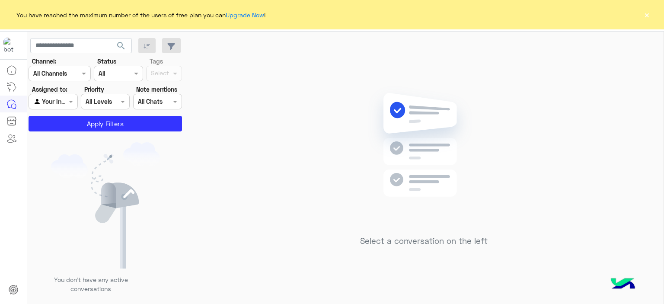
click at [655, 16] on div "You have reached the maximum number of the users of free plan you can Upgrade N…" at bounding box center [332, 14] width 664 height 29
click at [650, 13] on button "×" at bounding box center [646, 14] width 9 height 9
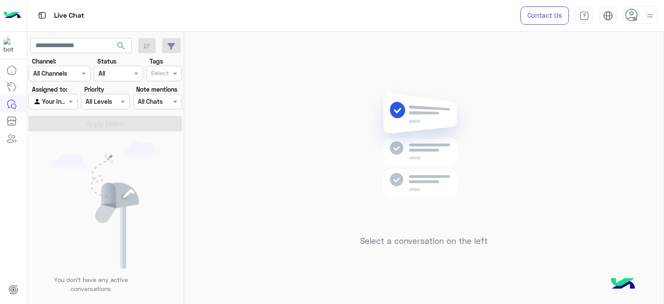
click at [650, 20] on img at bounding box center [650, 15] width 11 height 11
click at [593, 69] on label "Online" at bounding box center [603, 66] width 94 height 16
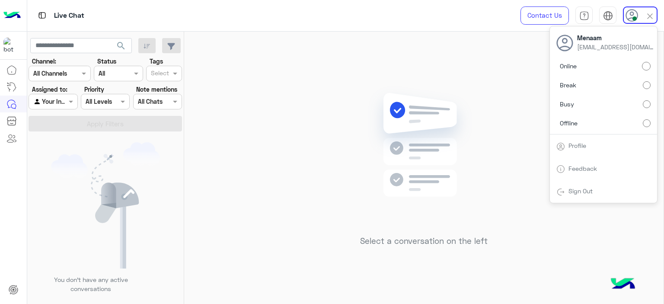
click at [277, 94] on div "Select a conversation on the left" at bounding box center [423, 170] width 479 height 276
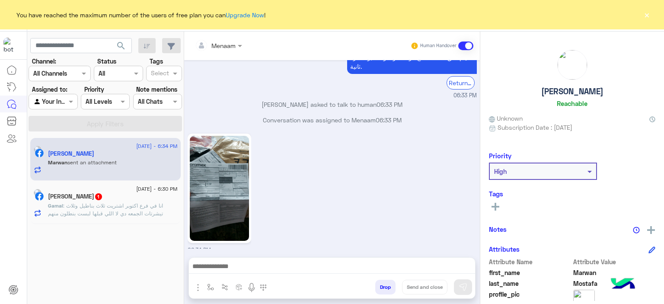
scroll to position [865, 0]
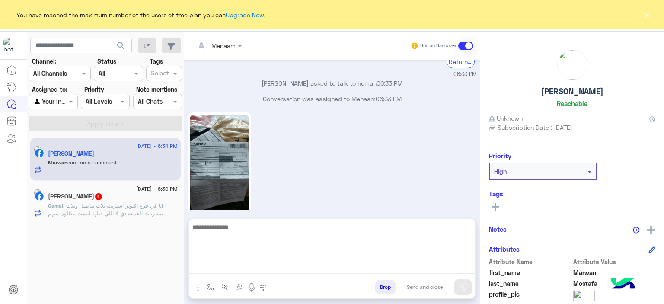
click at [285, 268] on textarea at bounding box center [332, 248] width 286 height 52
type textarea "**********"
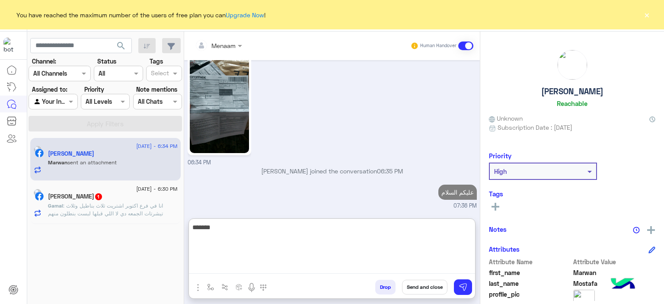
scroll to position [947, 0]
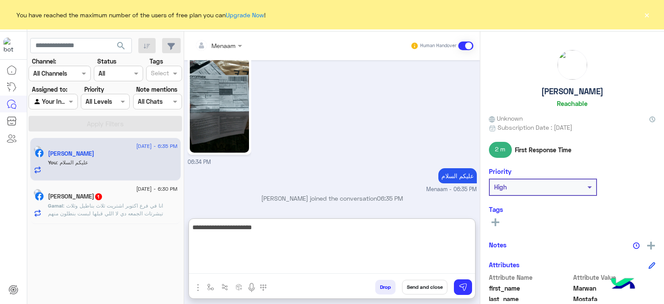
type textarea "**********"
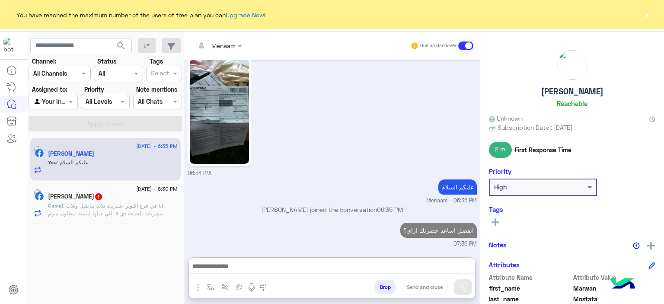
click at [128, 204] on span ": انا في فرع اكتوبر اشتريت ثلاث بناطيل وثلاث تيشرتات الجمعه دي لا اللي قبلها لب…" at bounding box center [105, 213] width 115 height 22
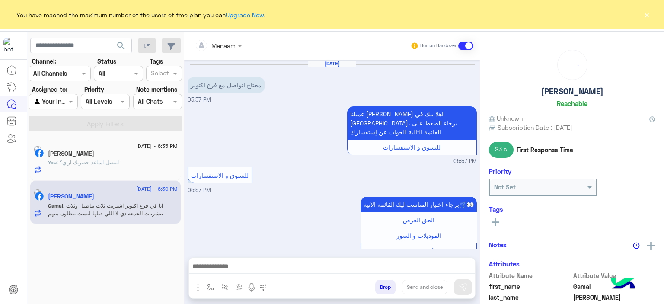
scroll to position [362, 0]
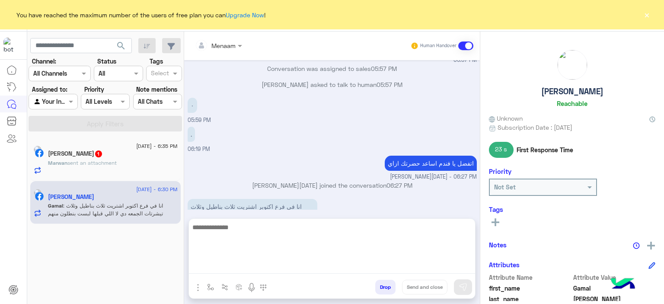
click at [245, 266] on textarea at bounding box center [332, 248] width 286 height 52
type textarea "*"
type textarea "**********"
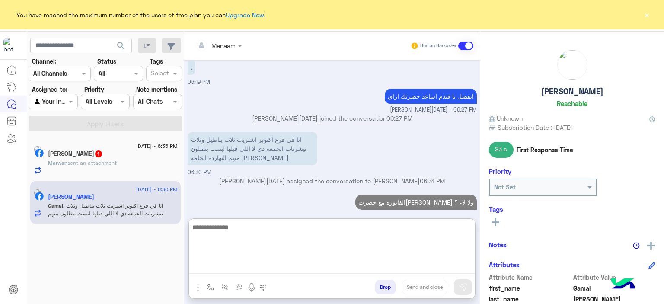
scroll to position [444, 0]
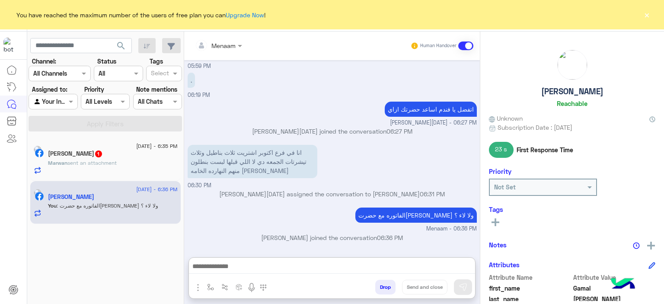
click at [114, 164] on span "sent an attachment" at bounding box center [91, 163] width 49 height 6
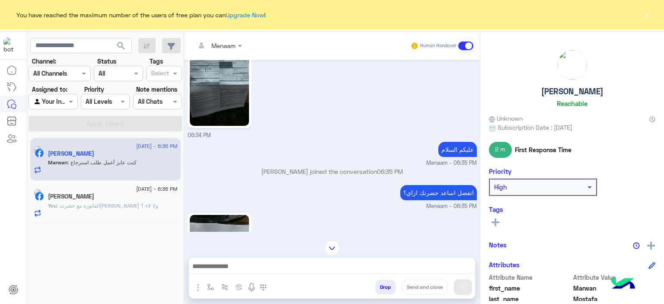
scroll to position [942, 0]
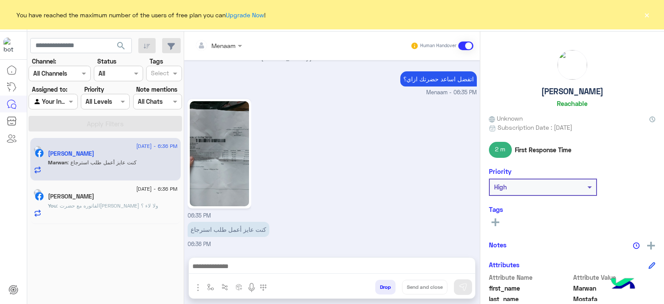
click at [204, 130] on img at bounding box center [219, 153] width 59 height 105
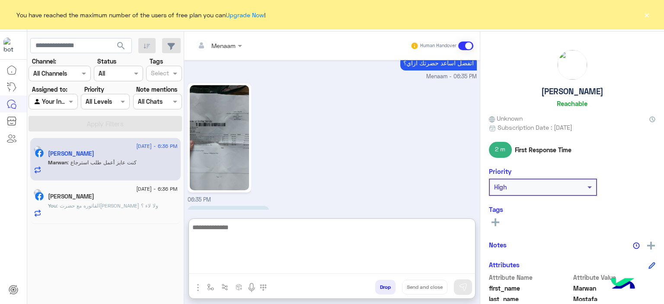
click at [244, 271] on textarea at bounding box center [332, 248] width 286 height 52
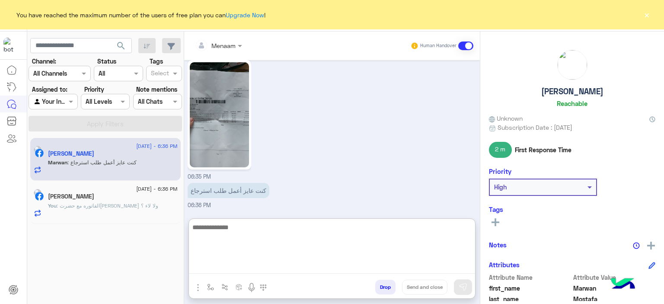
scroll to position [981, 0]
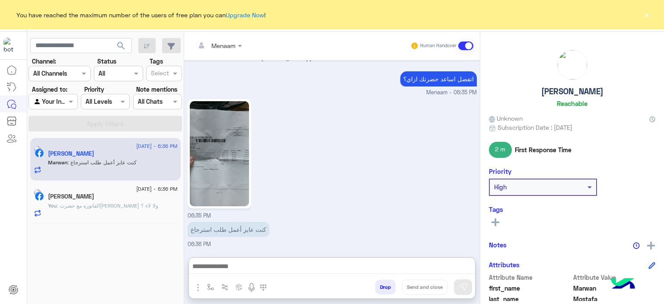
click at [227, 153] on img at bounding box center [219, 153] width 59 height 105
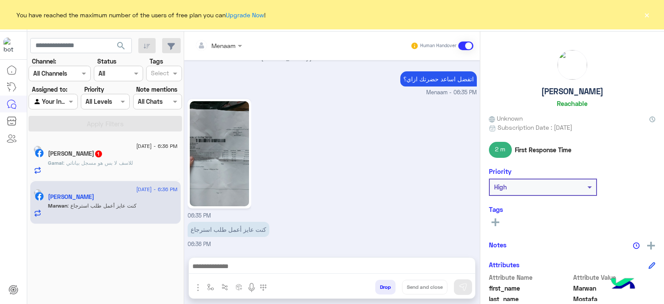
scroll to position [942, 0]
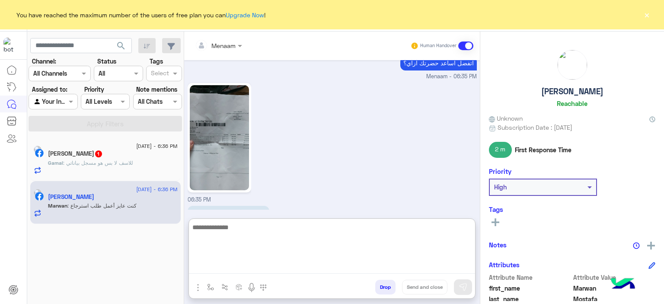
click at [243, 271] on textarea at bounding box center [332, 248] width 286 height 52
type textarea "**********"
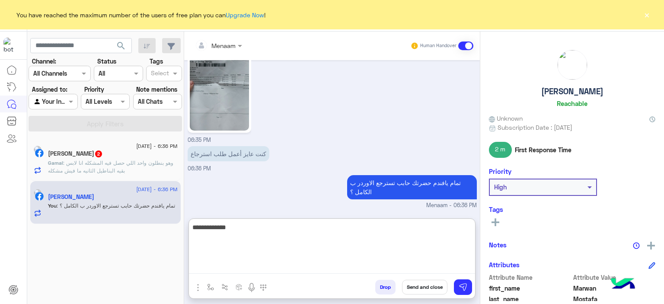
type textarea "**********"
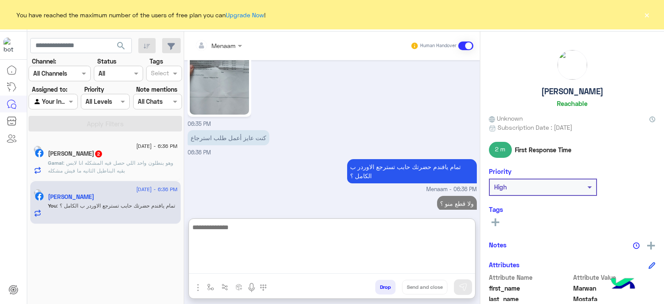
scroll to position [1046, 0]
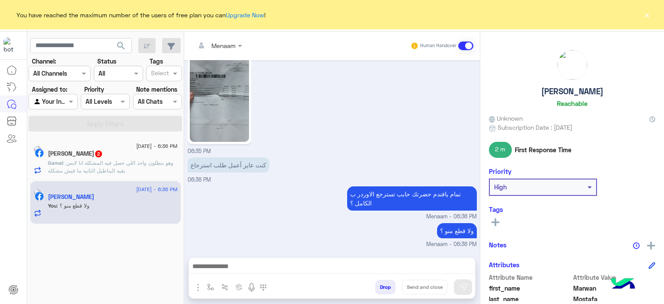
click at [145, 172] on span ": وهو بنطلون واحد اللي حصل فيه المشكله انا لابس بقيه البناطيل الثانيه ما فيش مش…" at bounding box center [110, 167] width 125 height 14
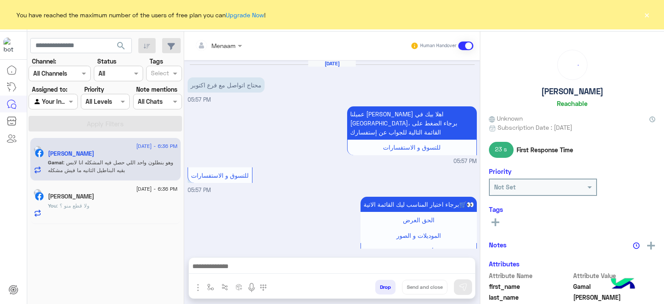
scroll to position [472, 0]
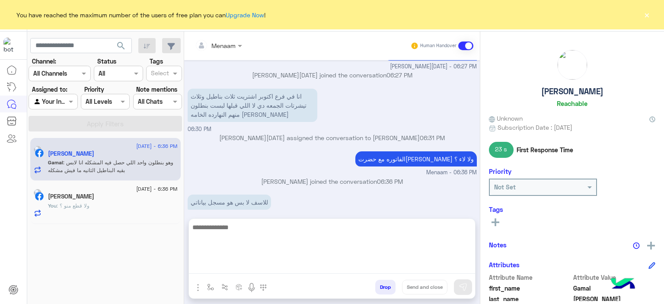
click at [232, 267] on textarea at bounding box center [332, 248] width 286 height 52
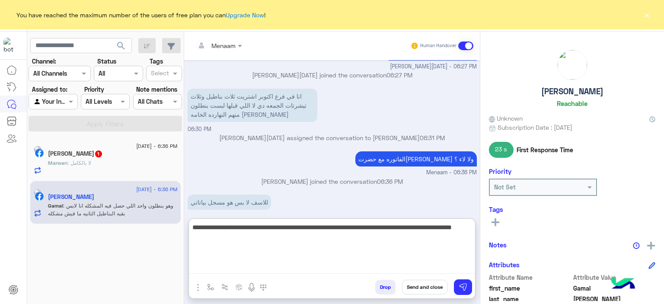
type textarea "**********"
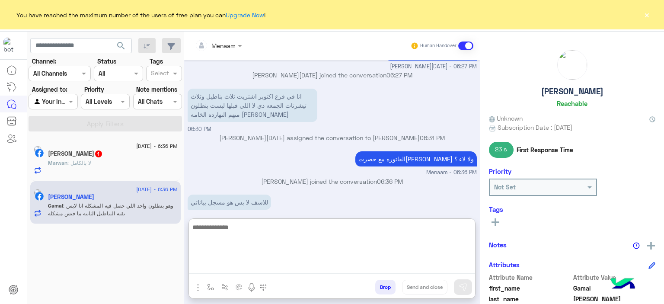
scroll to position [557, 0]
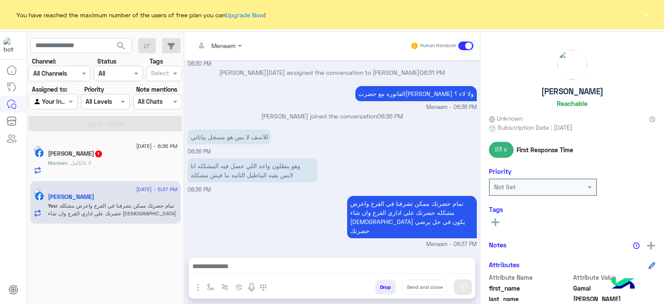
click at [557, 96] on h5 "Gamal Abd Elnaser" at bounding box center [572, 91] width 62 height 10
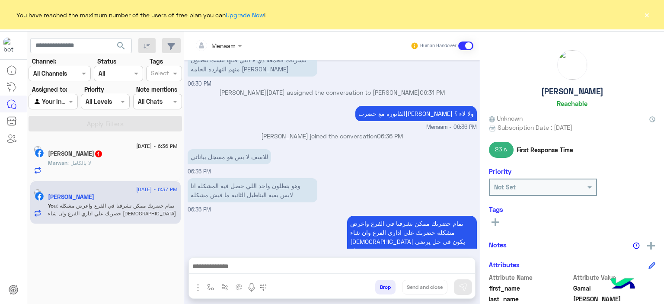
click at [557, 96] on h5 "Gamal Abd Elnaser" at bounding box center [572, 91] width 62 height 10
copy h5 "Gamal Abd Elnaser"
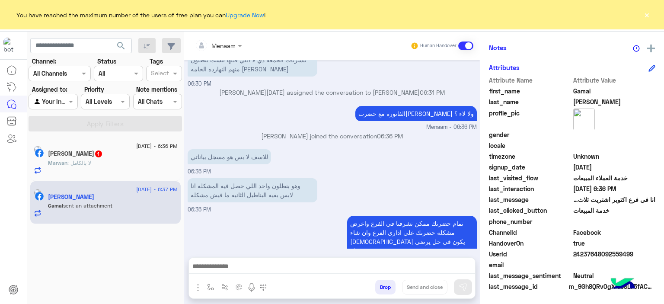
scroll to position [640, 0]
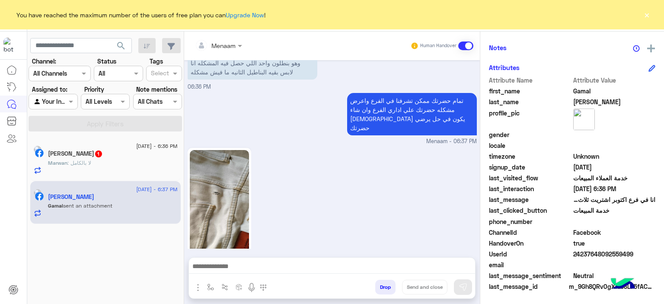
click at [588, 255] on span "24237648092559499" at bounding box center [614, 253] width 83 height 9
copy span "24237648092559499"
click at [236, 165] on img at bounding box center [219, 202] width 59 height 105
click at [80, 172] on div "Marwan : لا بالكامل" at bounding box center [113, 166] width 130 height 15
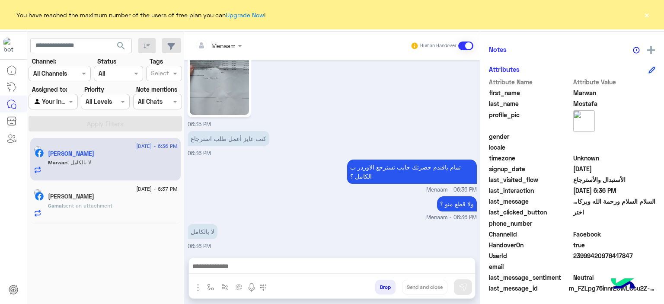
scroll to position [197, 0]
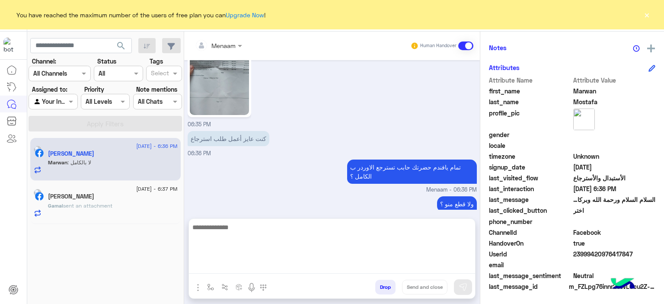
click at [232, 271] on textarea at bounding box center [332, 248] width 286 height 52
paste textarea "**********"
type textarea "**********"
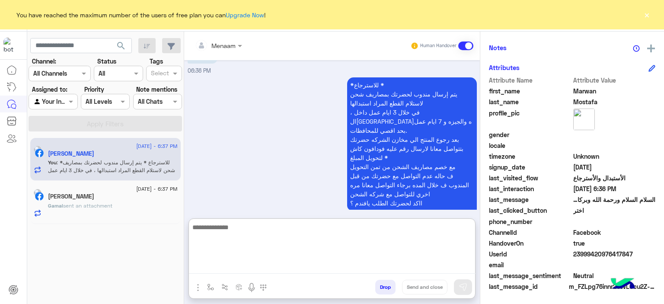
click at [104, 208] on span "sent an attachment" at bounding box center [87, 205] width 49 height 6
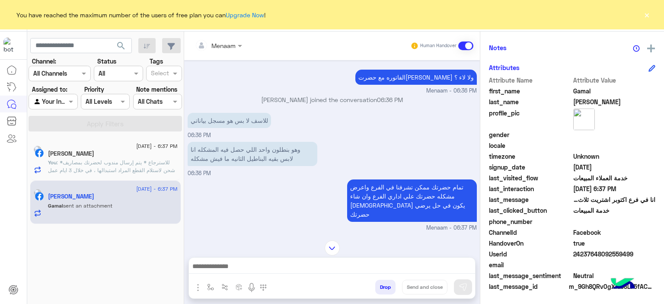
scroll to position [640, 0]
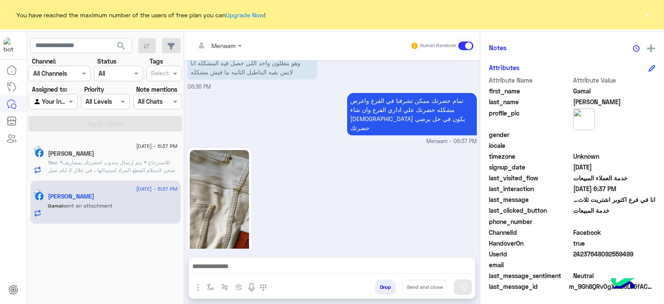
click at [649, 11] on button "×" at bounding box center [646, 14] width 9 height 9
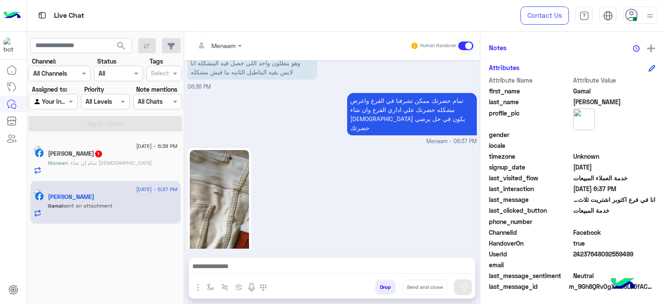
click at [116, 167] on div "Marwan : تمام إن شاء الله" at bounding box center [113, 166] width 130 height 15
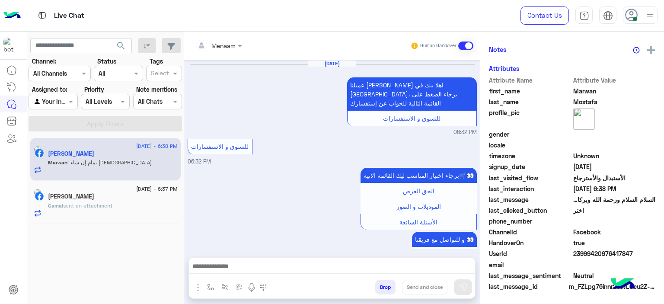
scroll to position [1021, 0]
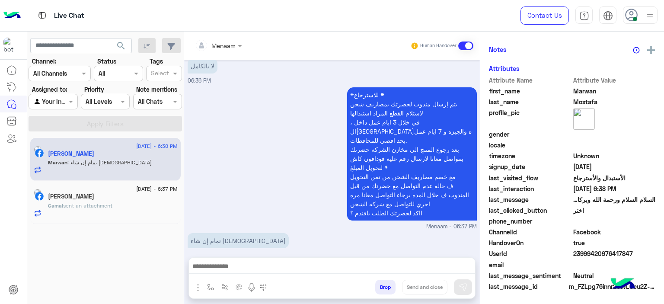
click at [239, 268] on textarea at bounding box center [332, 267] width 287 height 13
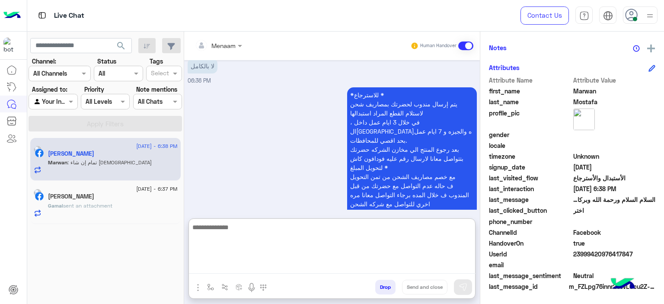
scroll to position [1060, 0]
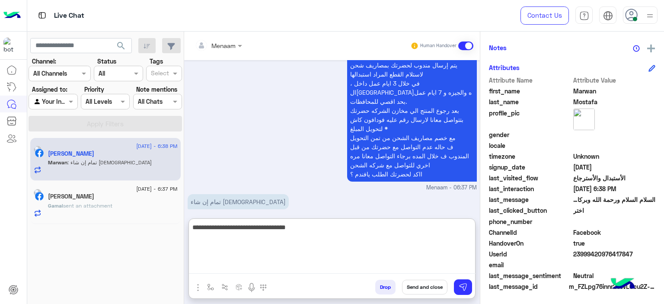
type textarea "**********"
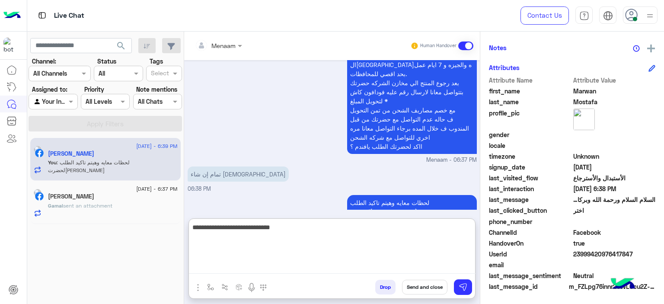
type textarea "**********"
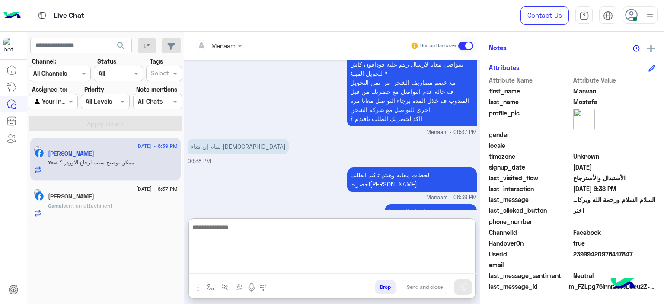
click at [97, 204] on span "sent an attachment" at bounding box center [87, 205] width 49 height 6
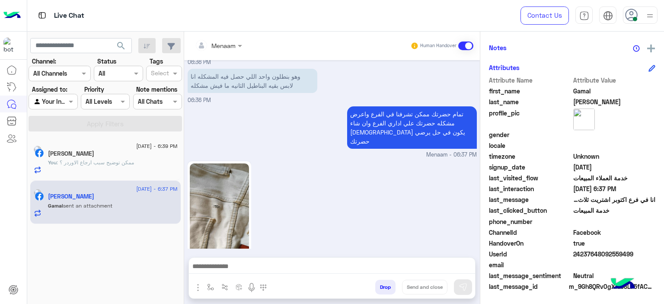
scroll to position [640, 0]
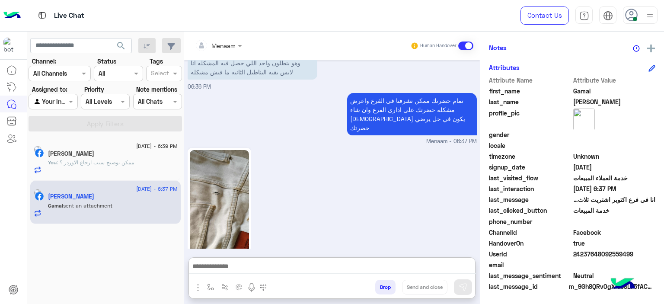
click at [247, 265] on textarea at bounding box center [332, 267] width 287 height 13
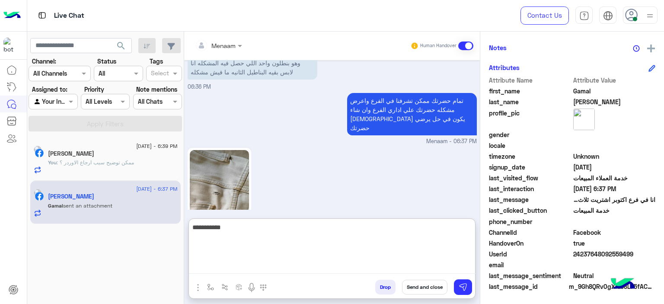
type textarea "**********"
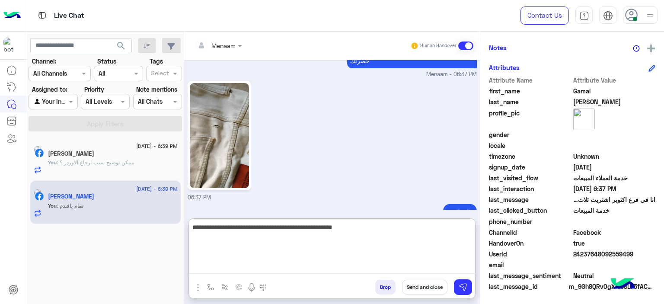
type textarea "**********"
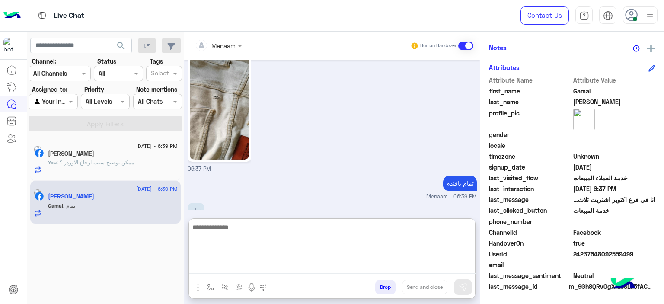
scroll to position [772, 0]
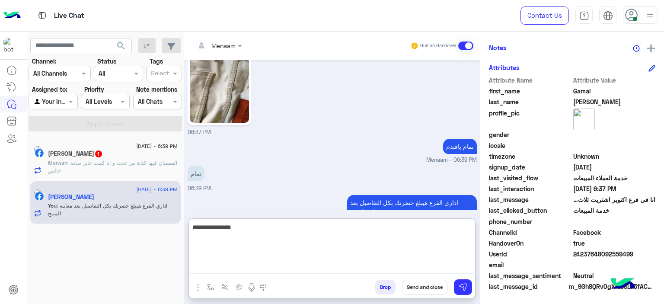
type textarea "**********"
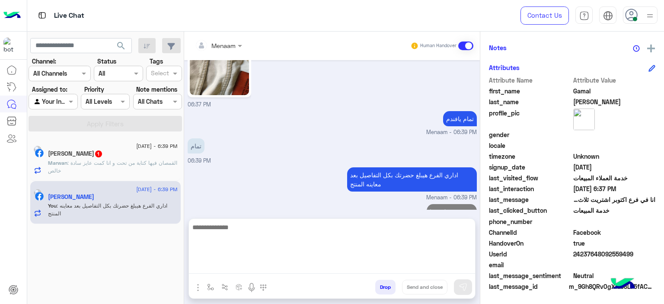
click at [120, 167] on p "Marwan : القمصان فيها كتابة من تحت و انا كمت عايز سادة خالص" at bounding box center [113, 167] width 130 height 16
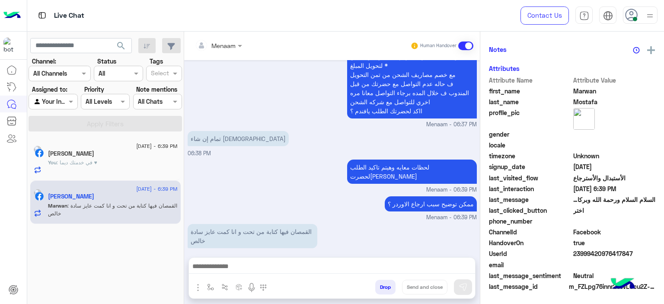
scroll to position [197, 0]
click at [223, 271] on textarea at bounding box center [332, 267] width 287 height 13
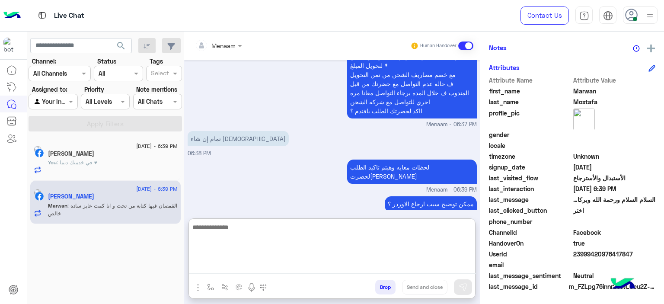
scroll to position [949, 0]
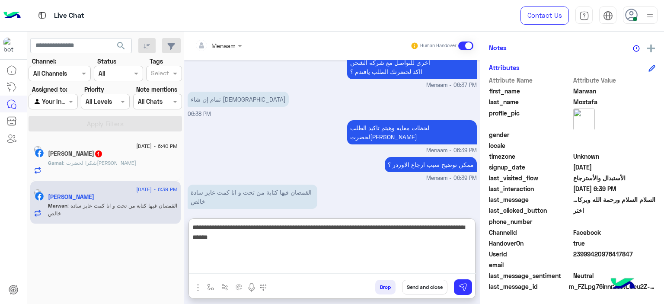
type textarea "**********"
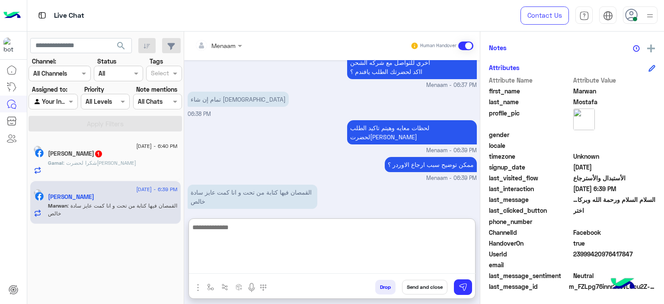
scroll to position [995, 0]
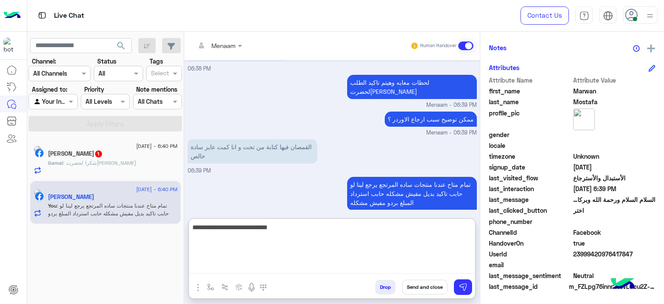
type textarea "**********"
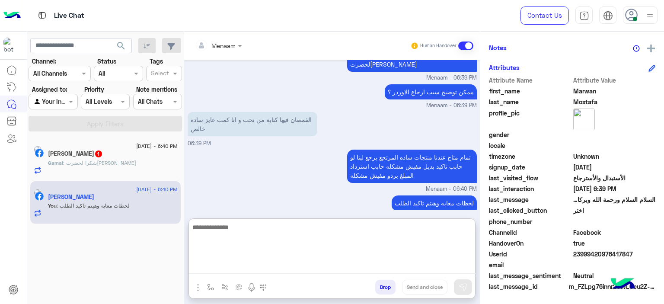
click at [142, 172] on div "Gamal : شكرا لحضرتك" at bounding box center [113, 166] width 130 height 15
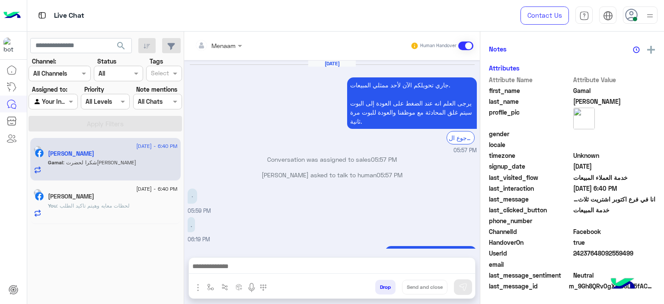
scroll to position [195, 0]
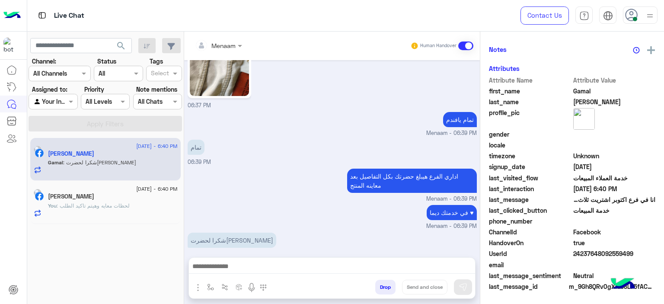
click at [242, 266] on textarea at bounding box center [332, 267] width 287 height 13
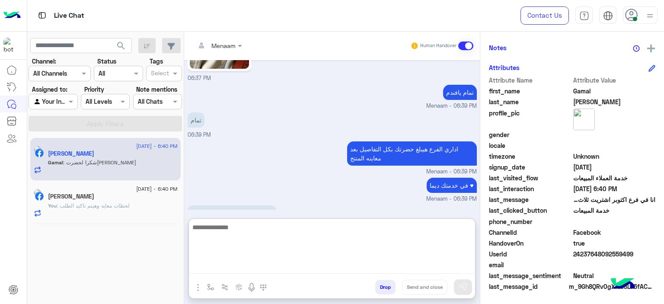
scroll to position [567, 0]
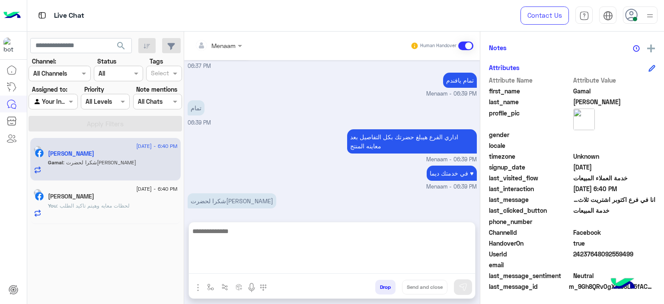
click at [384, 290] on button "Drop" at bounding box center [385, 287] width 20 height 15
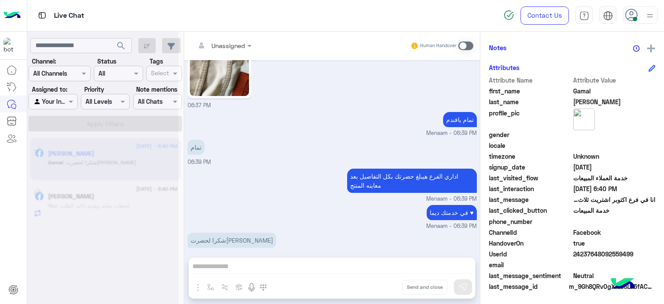
scroll to position [543, 0]
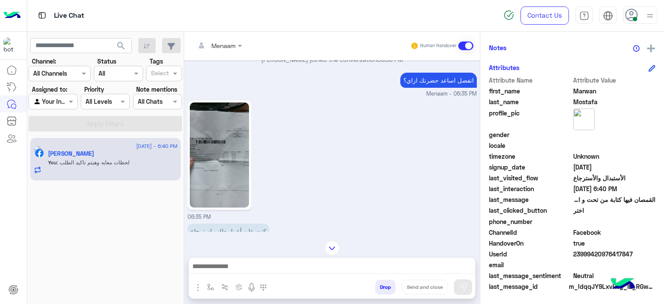
scroll to position [402, 0]
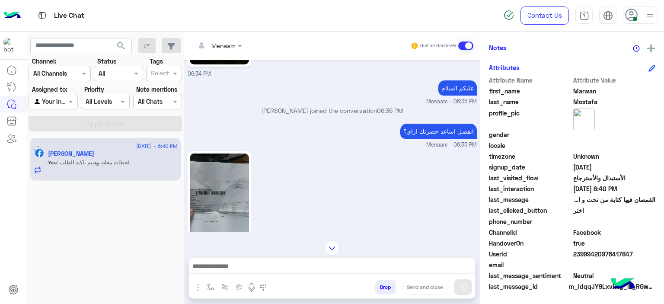
click at [232, 184] on img at bounding box center [219, 205] width 59 height 105
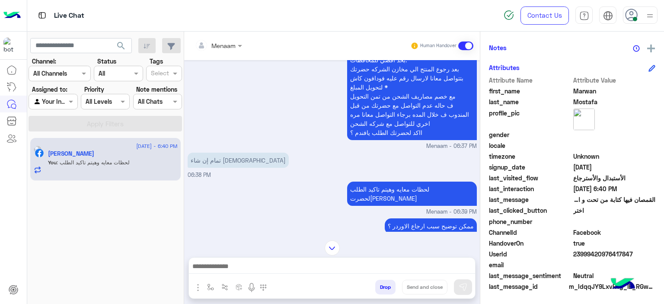
scroll to position [878, 0]
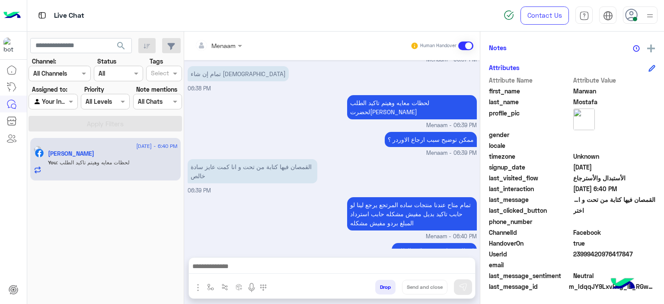
click at [235, 267] on textarea at bounding box center [332, 267] width 287 height 13
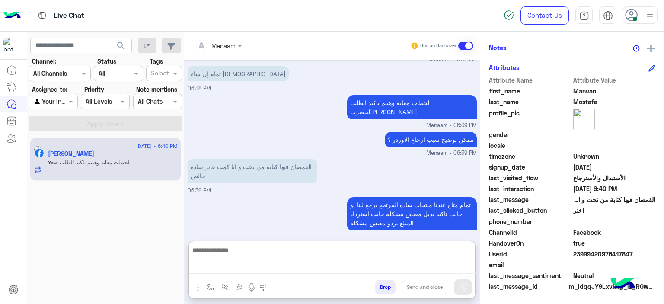
paste textarea "**********"
type textarea "**********"
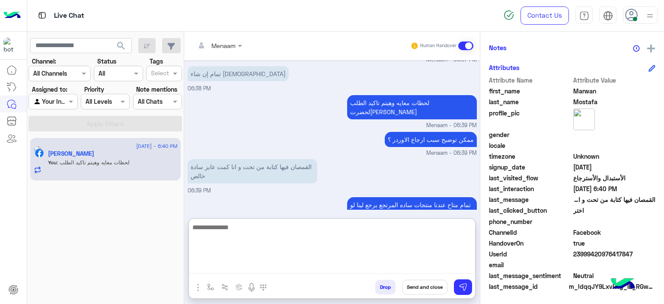
scroll to position [1071, 0]
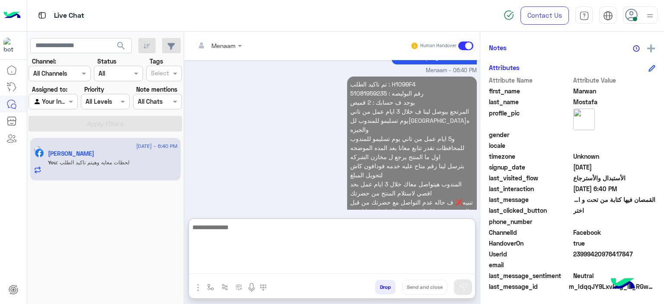
click at [364, 77] on p "تم تاكيد الطلب : H1099F4 رقم البوليصه : 51081959235 يوجد ف حسابك : 2 قميص المرت…" at bounding box center [412, 152] width 130 height 151
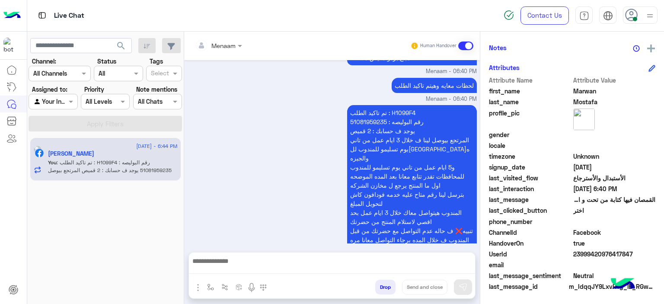
click at [364, 76] on div "لحظات معايه وهيتم تاكيد الطلب Menaam - 06:40 PM" at bounding box center [332, 90] width 289 height 28
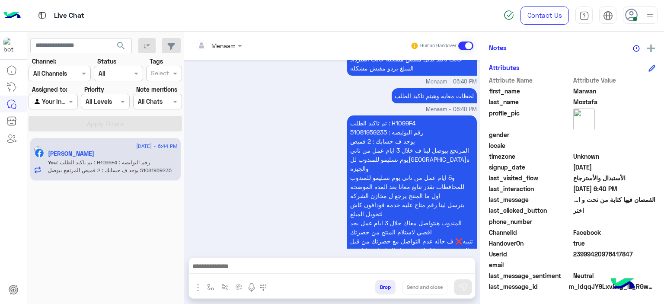
click at [360, 115] on p "تم تاكيد الطلب : H1099F4 رقم البوليصه : 51081959235 يوجد ف حسابك : 2 قميص المرت…" at bounding box center [412, 190] width 130 height 151
copy p "51081959235"
drag, startPoint x: 75, startPoint y: 94, endPoint x: 71, endPoint y: 104, distance: 10.8
click at [74, 95] on div "Agent Filter Your Inbox" at bounding box center [53, 102] width 49 height 16
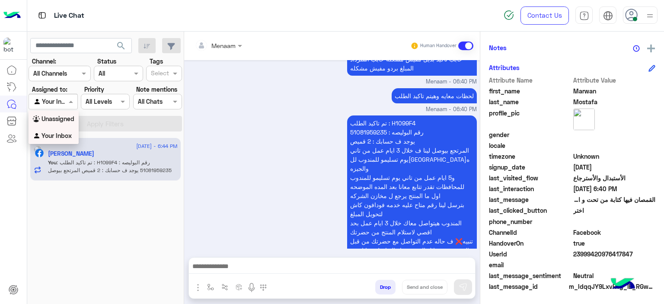
click at [61, 122] on b "Unassigned" at bounding box center [57, 118] width 33 height 7
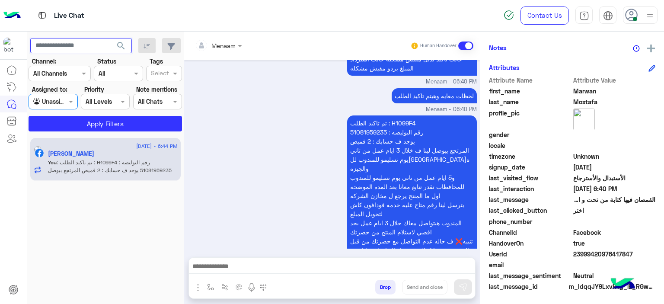
click at [101, 45] on input "text" at bounding box center [81, 46] width 102 height 16
paste input "**********"
type input "**********"
click at [121, 47] on span "search" at bounding box center [121, 46] width 10 height 10
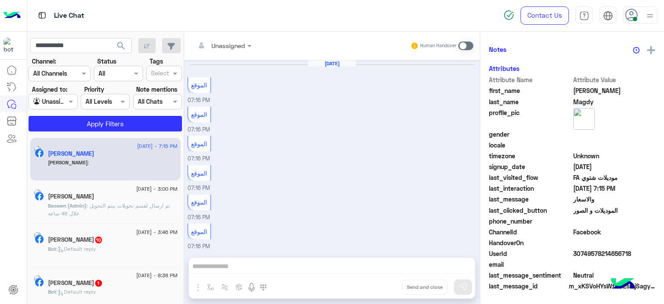
scroll to position [292, 0]
click at [84, 203] on span "Bassem (Admin)" at bounding box center [67, 205] width 38 height 6
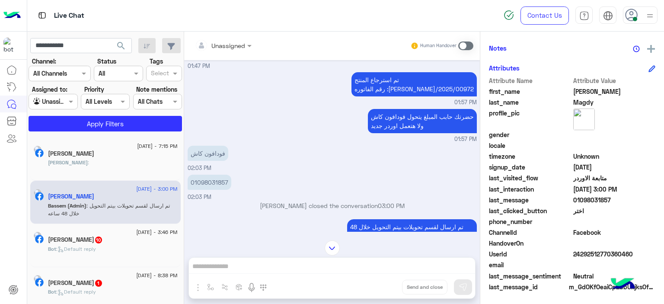
scroll to position [2482, 0]
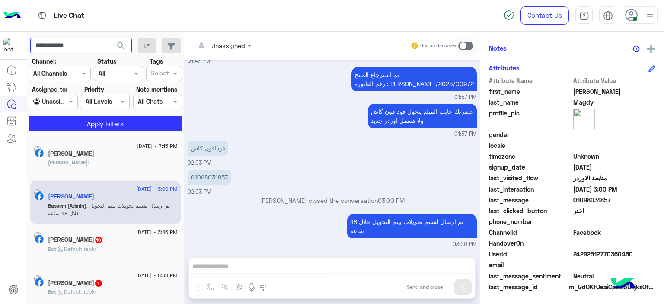
click at [67, 49] on input "**********" at bounding box center [81, 46] width 102 height 16
click at [243, 57] on div "Unassigned Human Handover" at bounding box center [332, 46] width 296 height 29
click at [268, 89] on div "تم استرجاع المنتج رقم الفاتوره :RON/2025/00972 01:57 PM" at bounding box center [332, 83] width 289 height 37
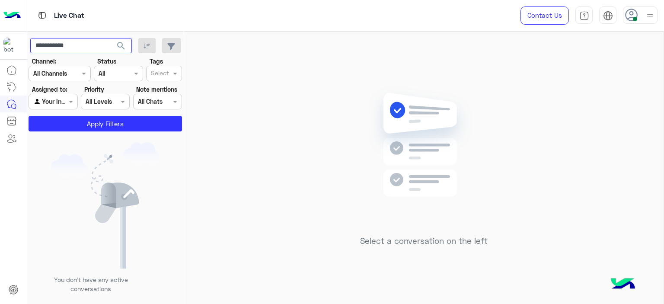
click at [56, 47] on input "**********" at bounding box center [81, 46] width 102 height 16
click at [641, 20] on div at bounding box center [640, 14] width 35 height 17
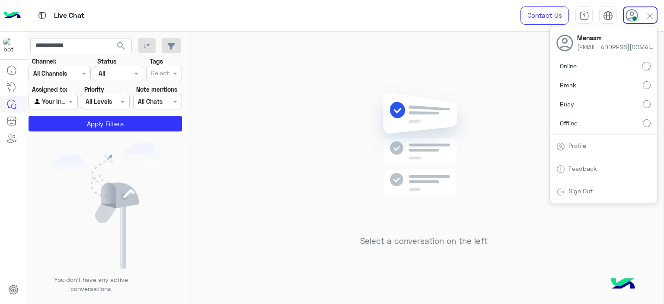
click at [583, 185] on div "Sign Out" at bounding box center [603, 191] width 107 height 23
click at [582, 191] on link "Sign Out" at bounding box center [580, 190] width 24 height 7
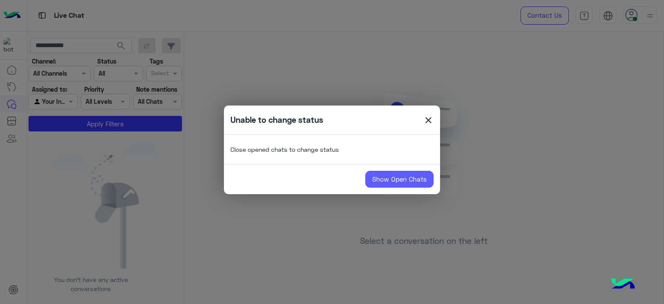
click at [415, 185] on link "Show Open Chats" at bounding box center [399, 179] width 68 height 17
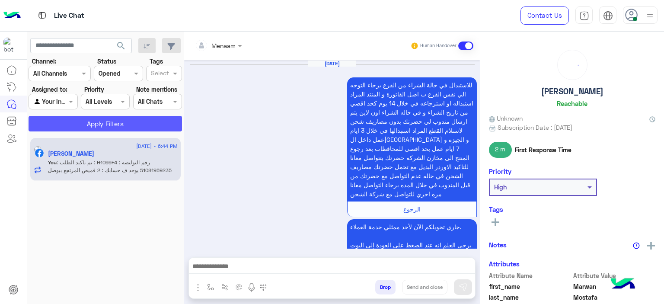
scroll to position [1003, 0]
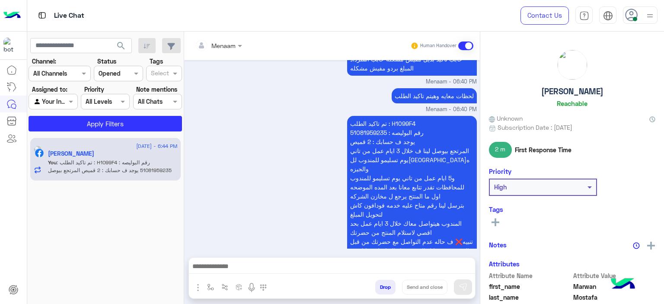
click at [49, 102] on input "text" at bounding box center [43, 101] width 20 height 9
click at [278, 147] on div "تم تاكيد الطلب : H1099F4 رقم البوليصه : 51081959235 يوجد ف حسابك : 2 قميص المرت…" at bounding box center [332, 196] width 289 height 164
click at [390, 283] on button "Drop" at bounding box center [385, 287] width 20 height 15
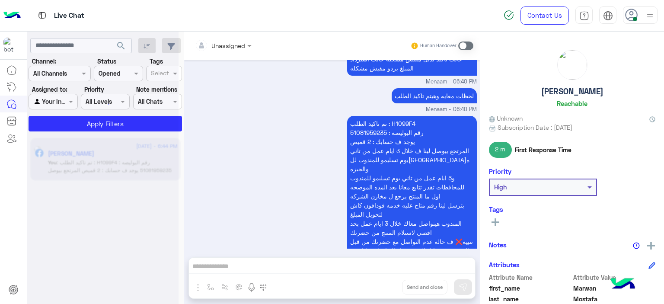
scroll to position [1018, 0]
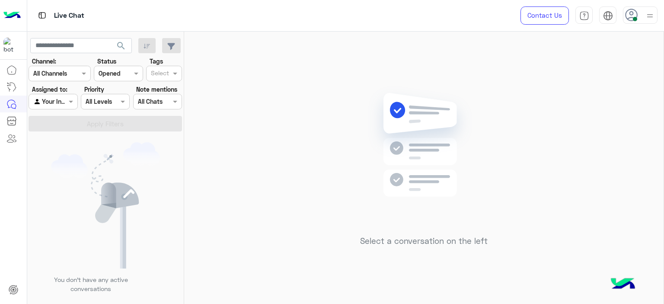
click at [63, 97] on div at bounding box center [53, 101] width 48 height 10
click at [66, 96] on div at bounding box center [53, 101] width 48 height 10
click at [632, 19] on icon at bounding box center [631, 15] width 13 height 13
click at [583, 126] on label "Offline" at bounding box center [603, 123] width 94 height 16
click at [230, 122] on div "Select a conversation on the left" at bounding box center [423, 170] width 479 height 276
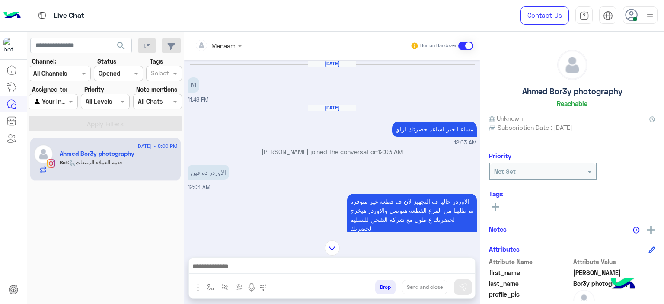
scroll to position [665, 0]
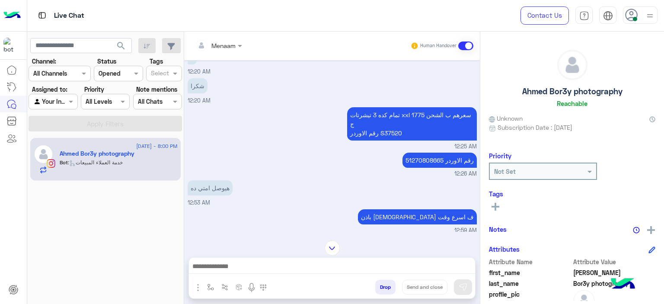
click at [421, 153] on p "51270808665 رقم الاوردر" at bounding box center [439, 160] width 74 height 15
copy p "51270808665"
